Goal: Book appointment/travel/reservation

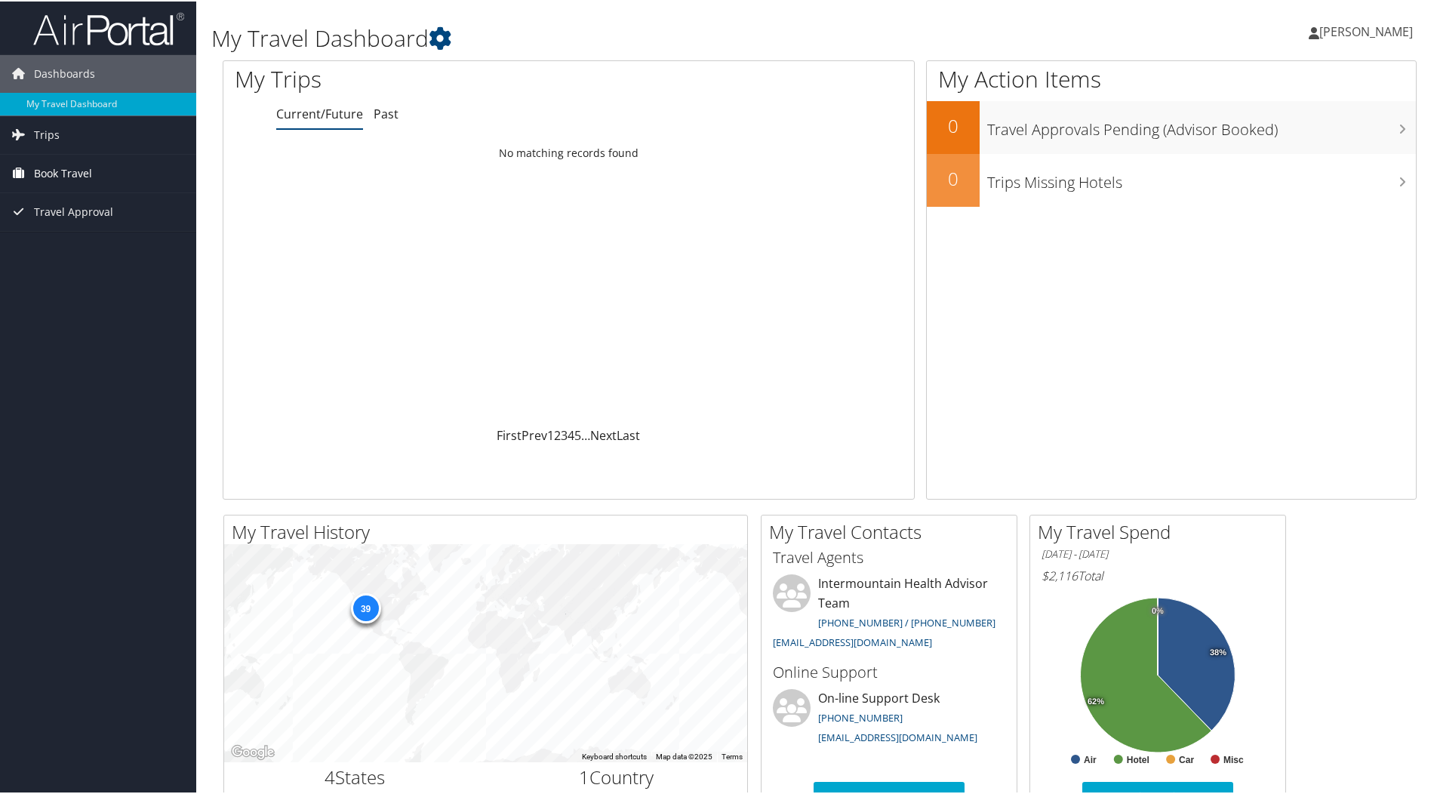
click at [68, 169] on span "Book Travel" at bounding box center [63, 172] width 58 height 38
click at [76, 253] on link "Book/Manage Online Trips" at bounding box center [98, 247] width 196 height 23
